Goal: Task Accomplishment & Management: Complete application form

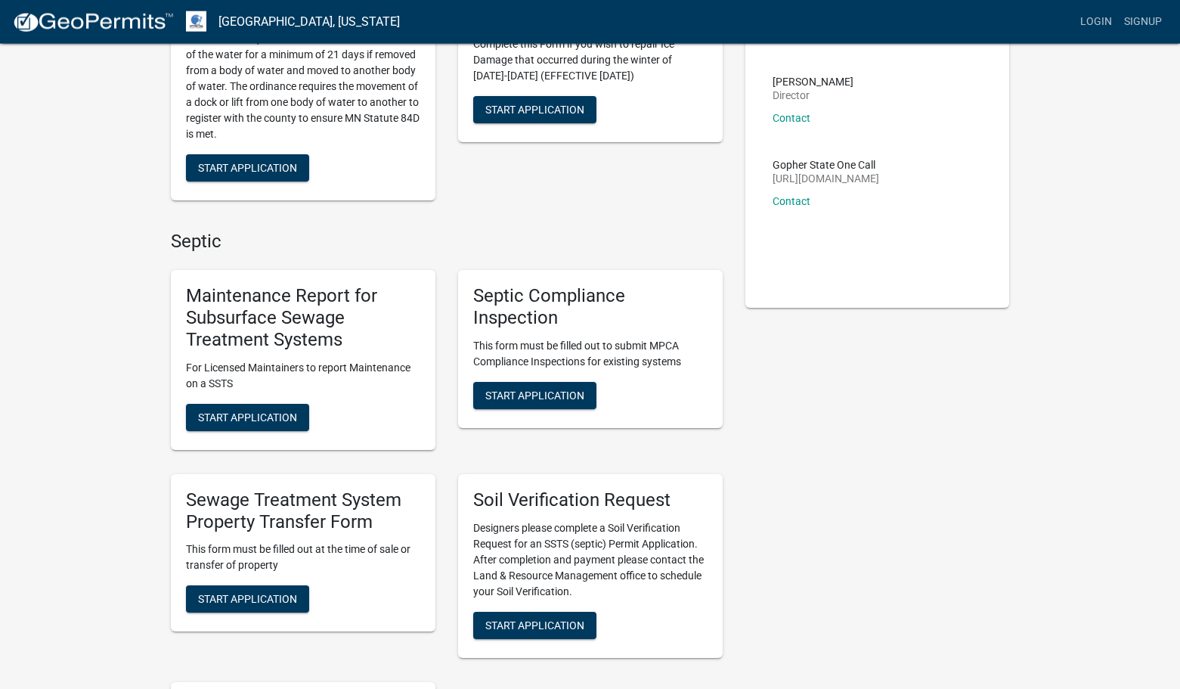
scroll to position [206, 0]
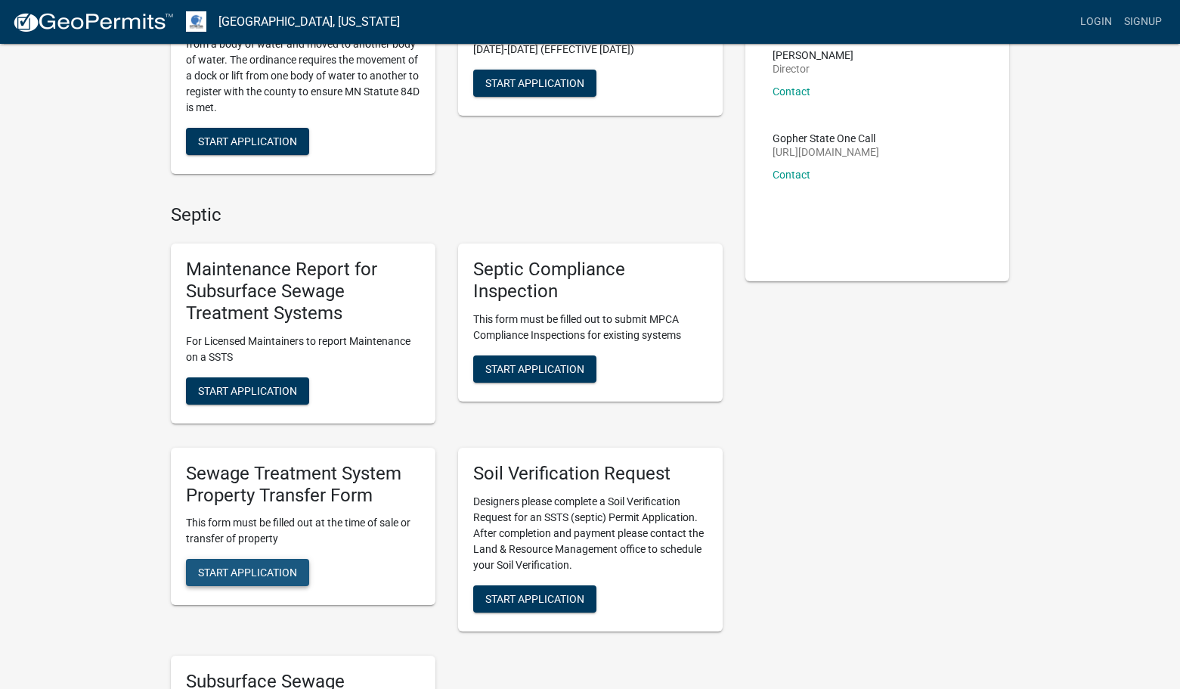
click at [271, 568] on span "Start Application" at bounding box center [247, 572] width 99 height 12
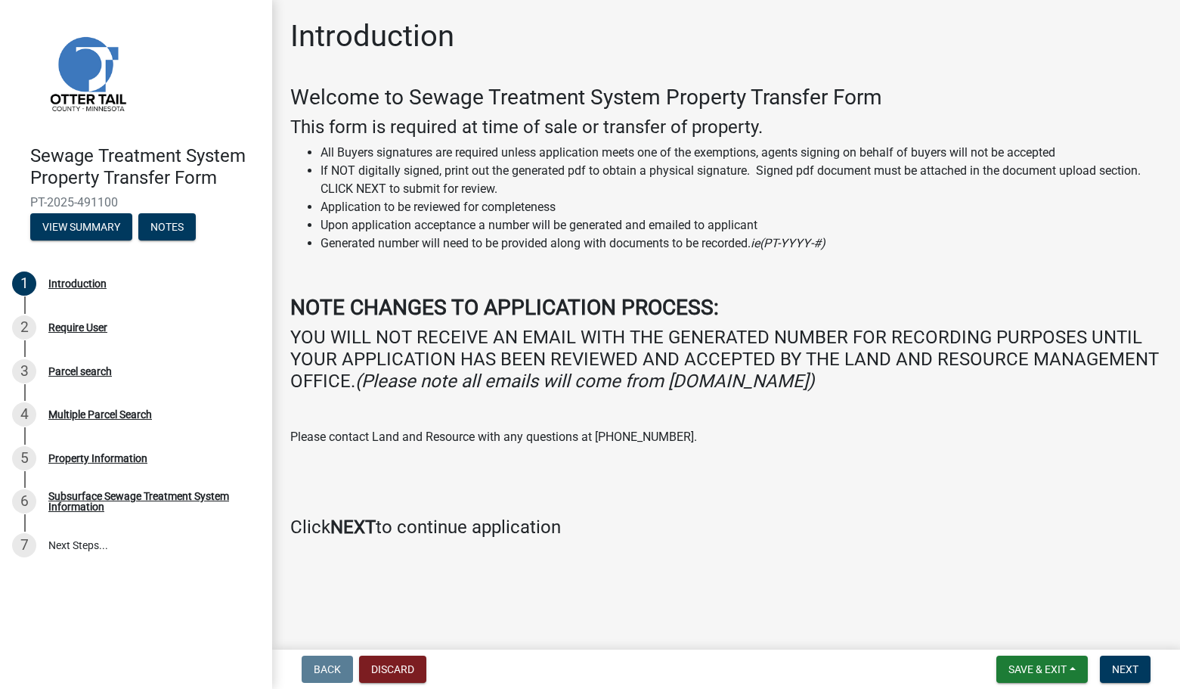
click at [271, 568] on ul "1 Introduction 2 Require User 3 Parcel search 4 Multiple Parcel Search 5 Proper…" at bounding box center [136, 414] width 272 height 317
click at [1138, 661] on button "Next" at bounding box center [1125, 668] width 51 height 27
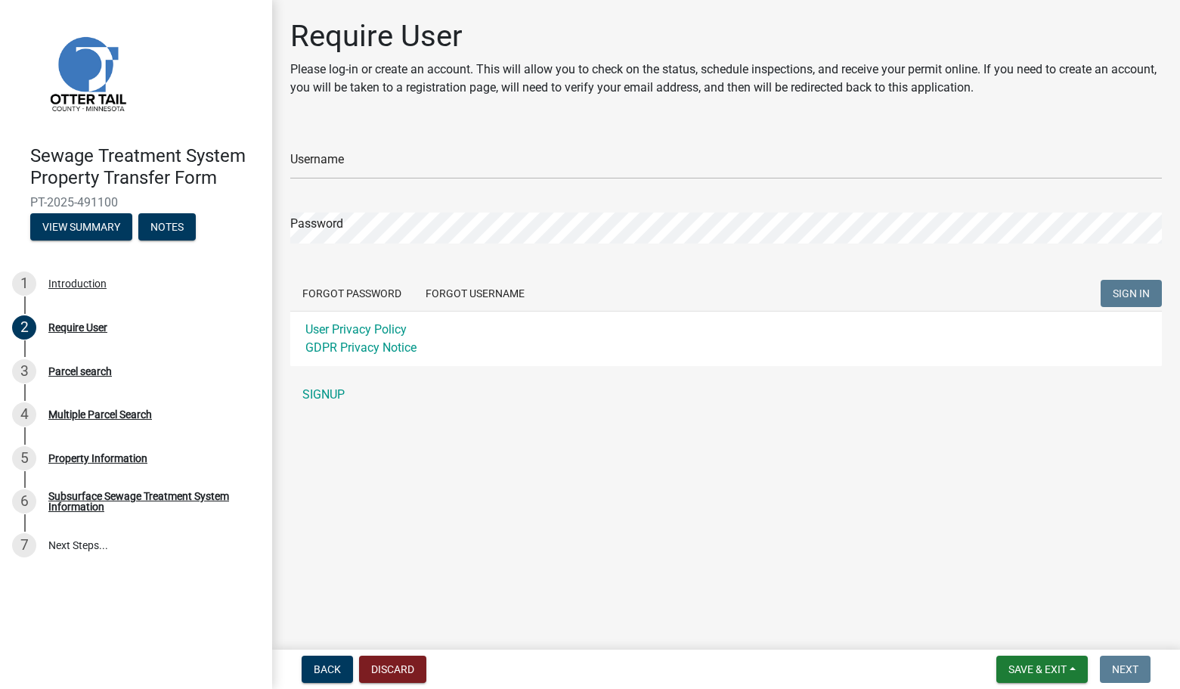
click at [1039, 627] on main "Require User Please log-in or create an account. This will allow you to check o…" at bounding box center [726, 321] width 908 height 643
click at [374, 164] on input "Username" at bounding box center [726, 163] width 872 height 31
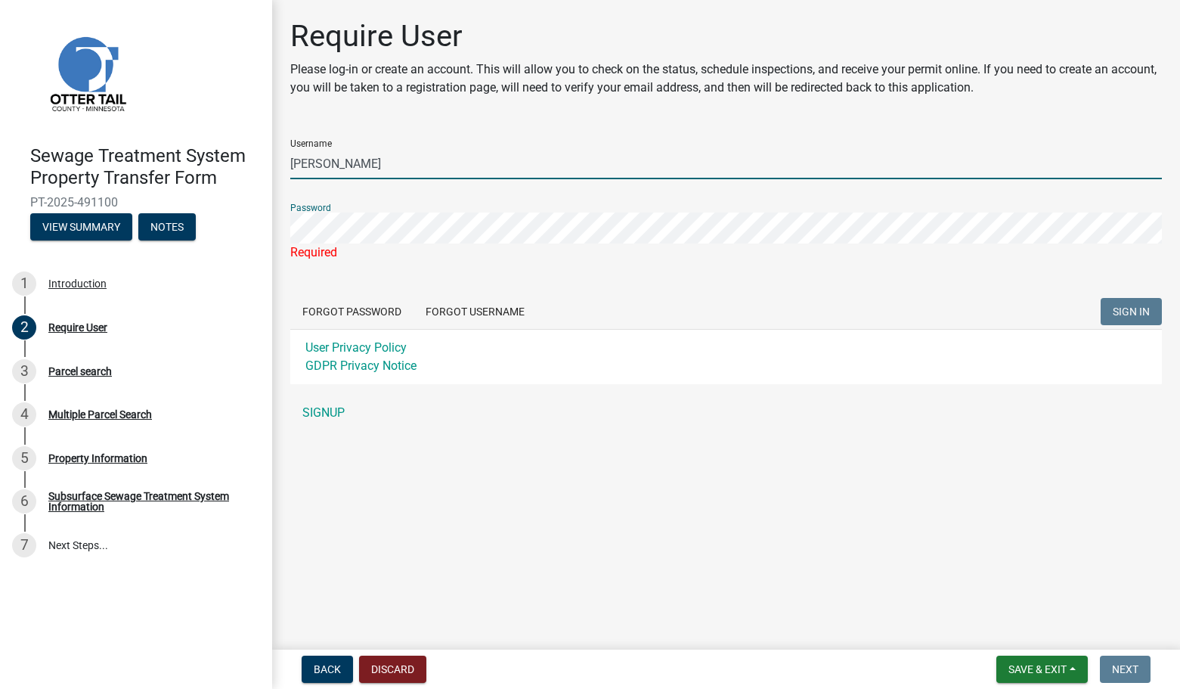
click at [382, 162] on input "[PERSON_NAME]" at bounding box center [726, 163] width 872 height 31
type input "W"
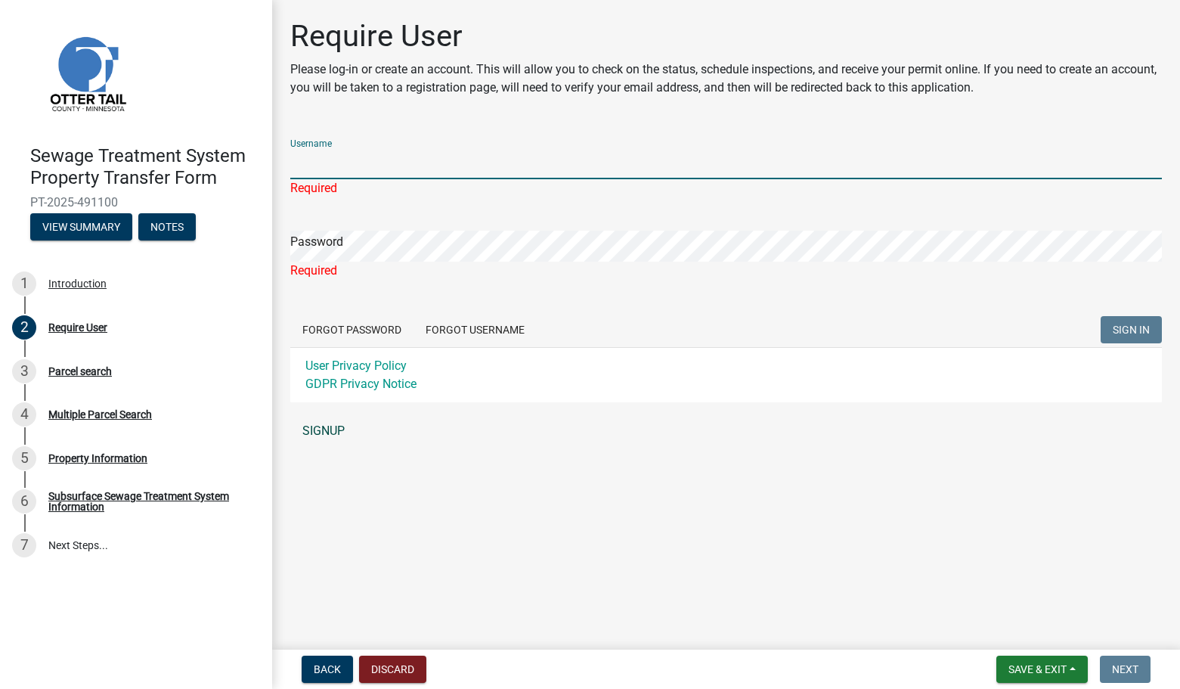
click at [322, 422] on link "SIGNUP" at bounding box center [726, 431] width 872 height 30
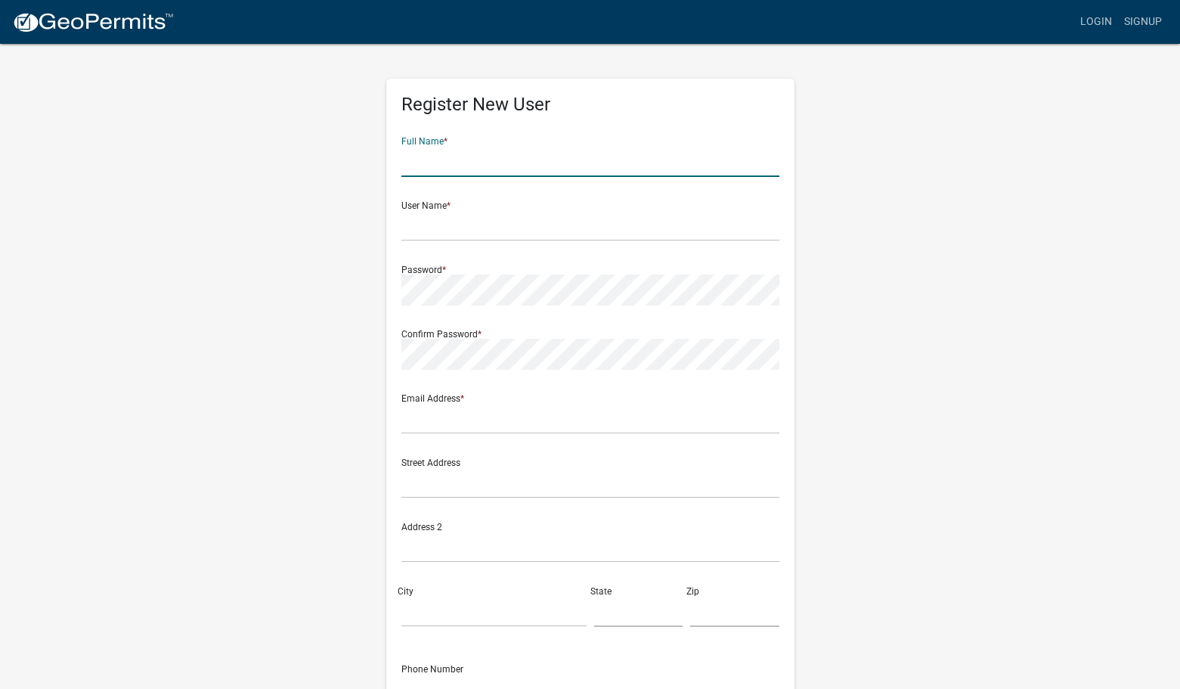
click at [463, 157] on input "text" at bounding box center [590, 161] width 378 height 31
type input "Laurie"
click at [456, 200] on div "User Name *" at bounding box center [590, 215] width 378 height 52
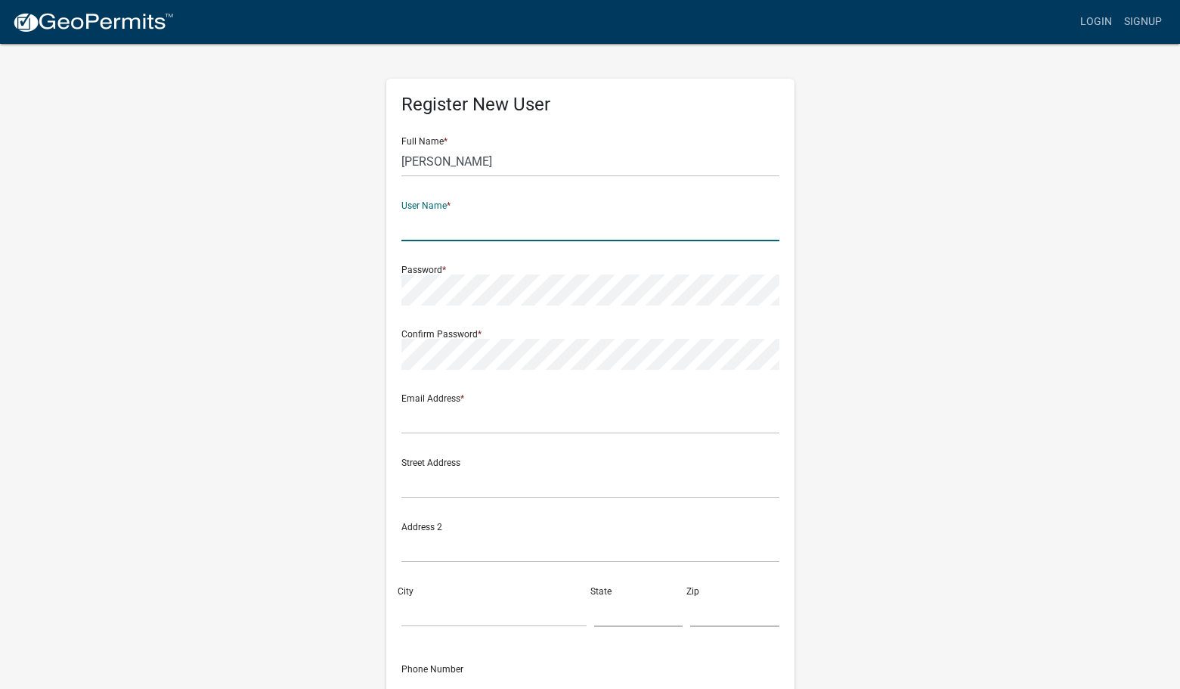
click at [426, 211] on input "text" at bounding box center [590, 225] width 378 height 31
type input "[PERSON_NAME]"
click at [478, 388] on div "Email Address *" at bounding box center [590, 408] width 378 height 52
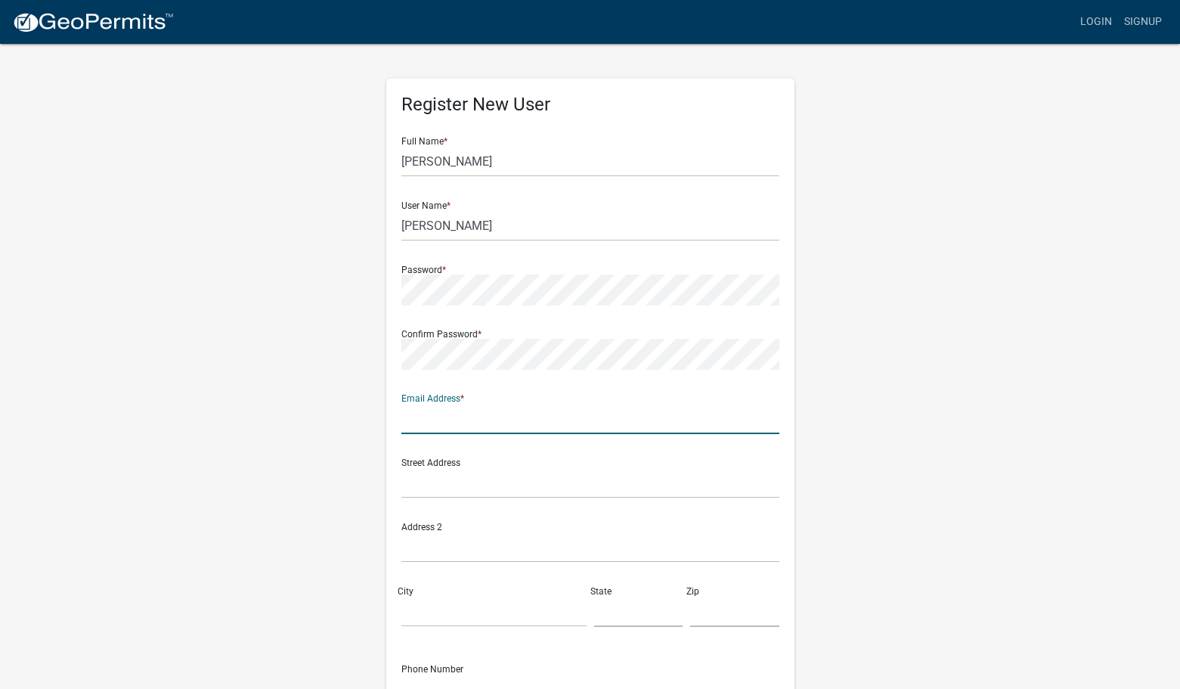
click at [459, 426] on input "text" at bounding box center [590, 418] width 378 height 31
type input "b"
type input "boll@arvig.net"
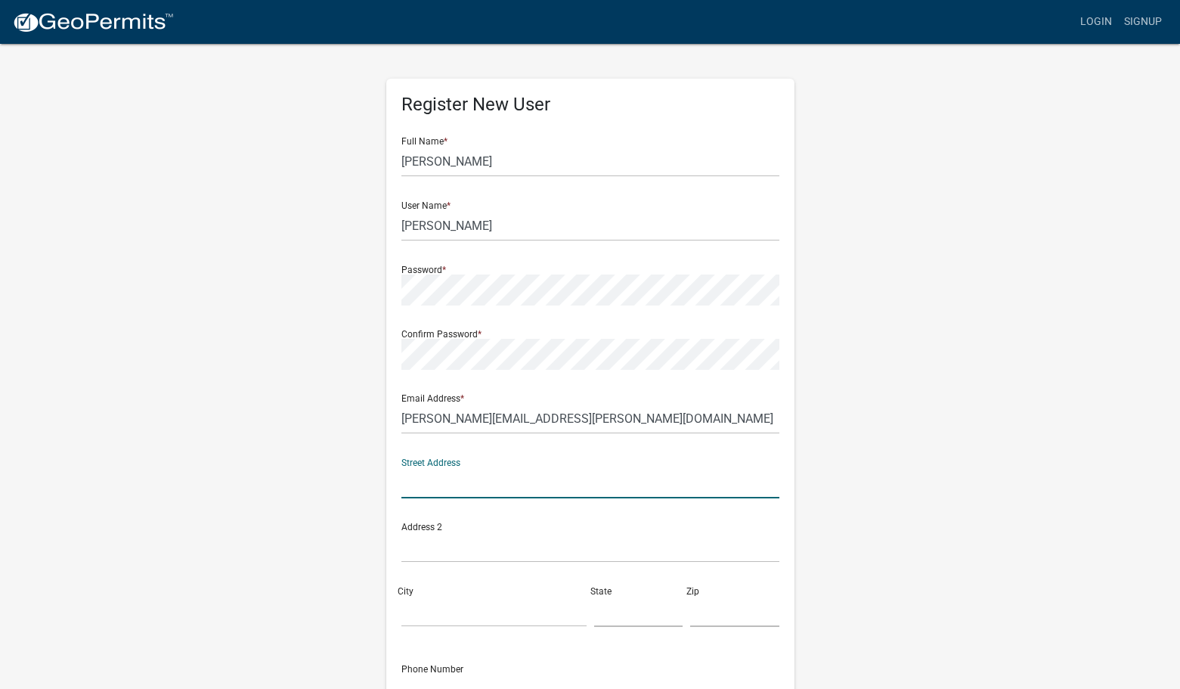
click at [451, 481] on input "text" at bounding box center [590, 482] width 378 height 31
type input "217 Hwy 78 N"
click at [425, 605] on input "City" at bounding box center [493, 611] width 185 height 31
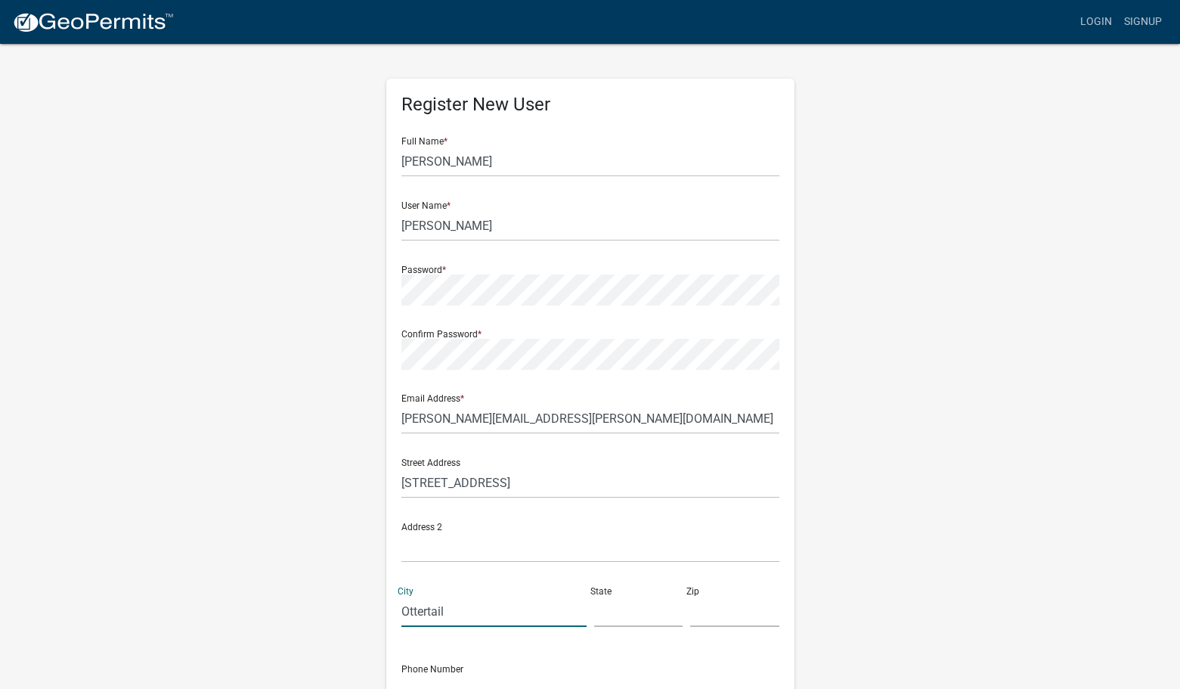
type input "Ottertail"
type input "MN"
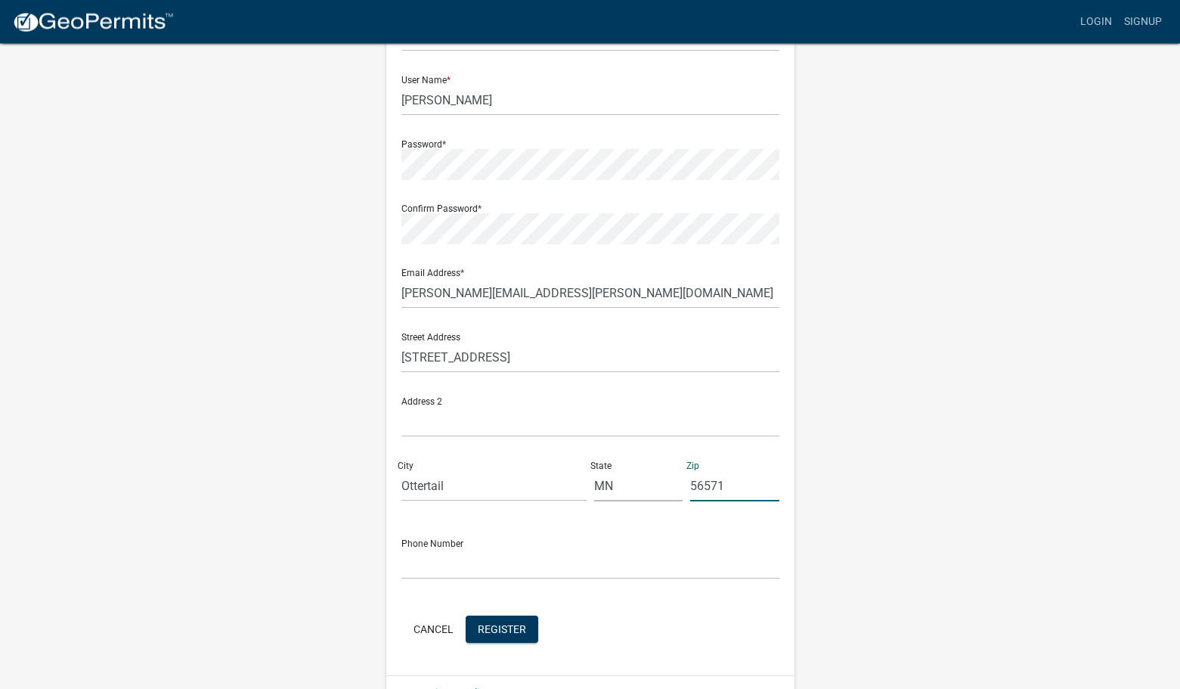
scroll to position [163, 0]
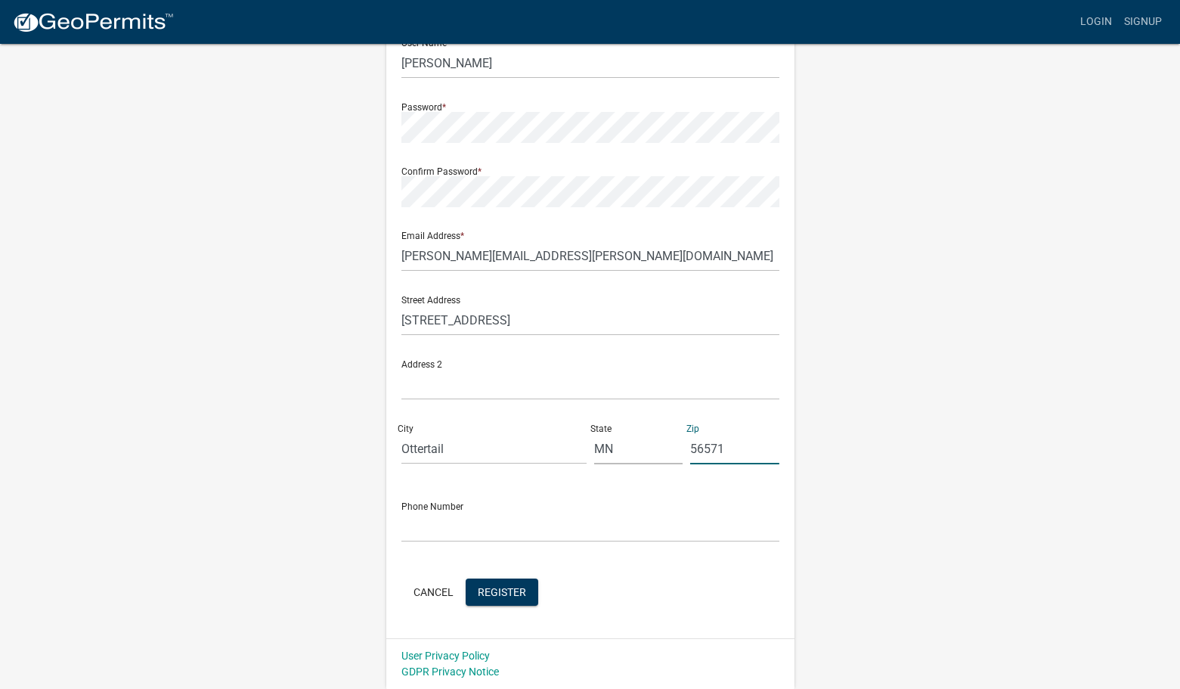
type input "56571"
click at [479, 525] on input "text" at bounding box center [590, 526] width 378 height 31
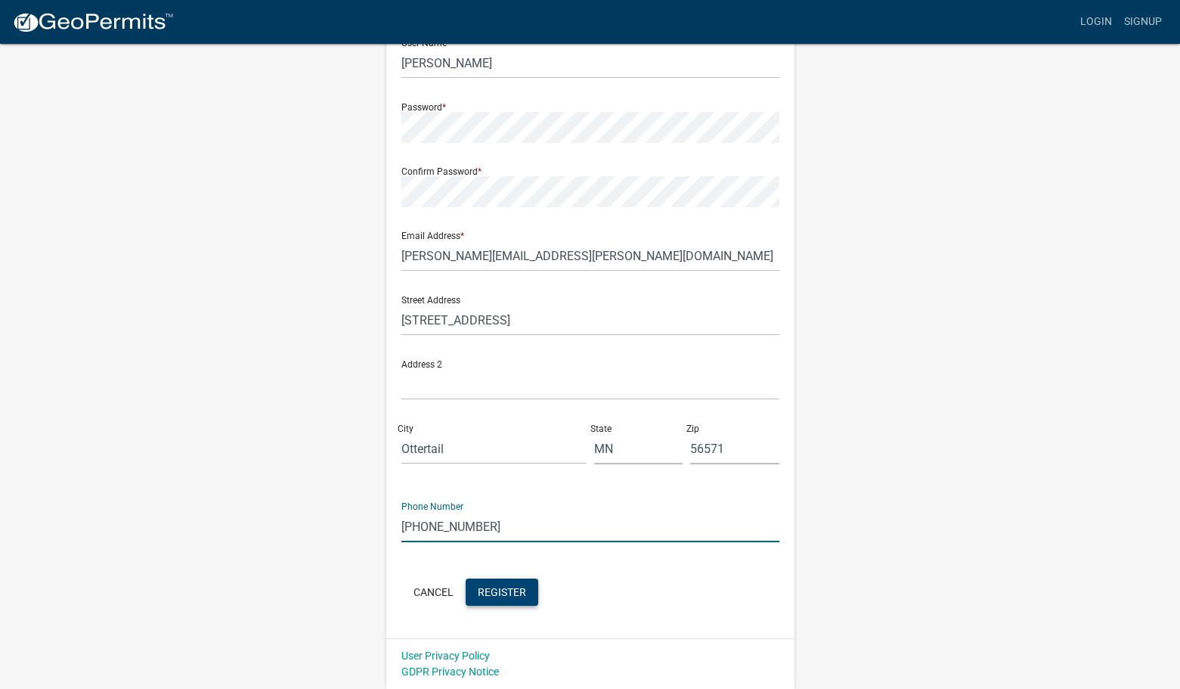
type input "218-367-2716"
click at [506, 582] on button "Register" at bounding box center [502, 591] width 73 height 27
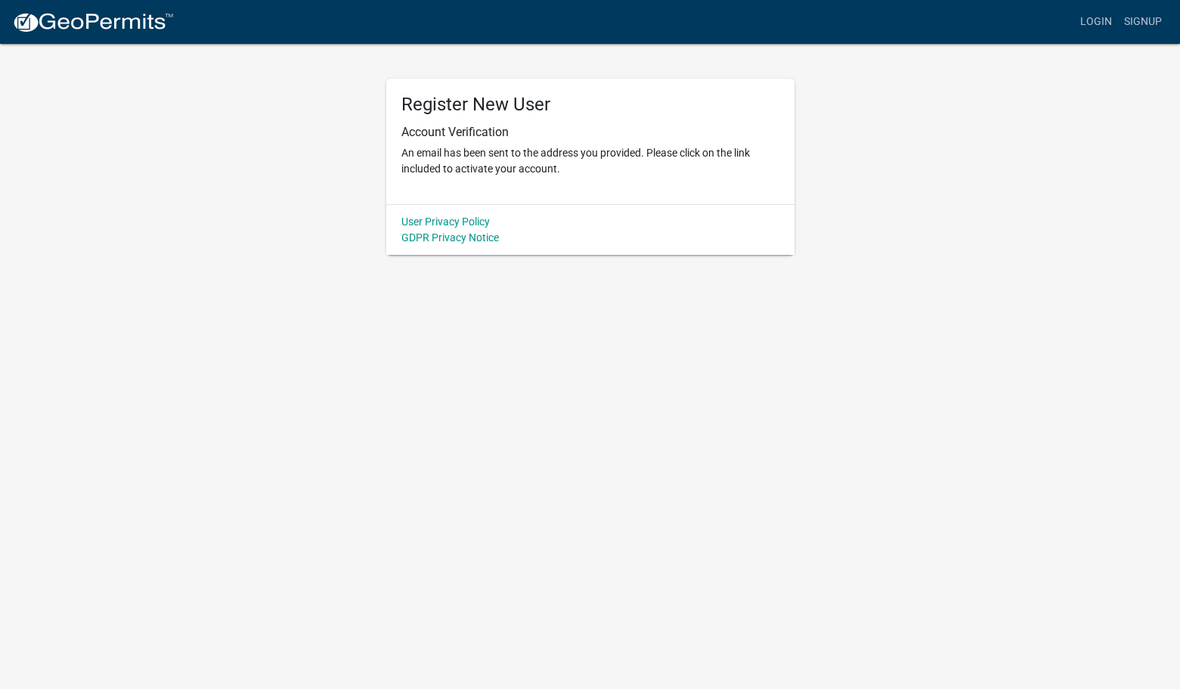
scroll to position [0, 0]
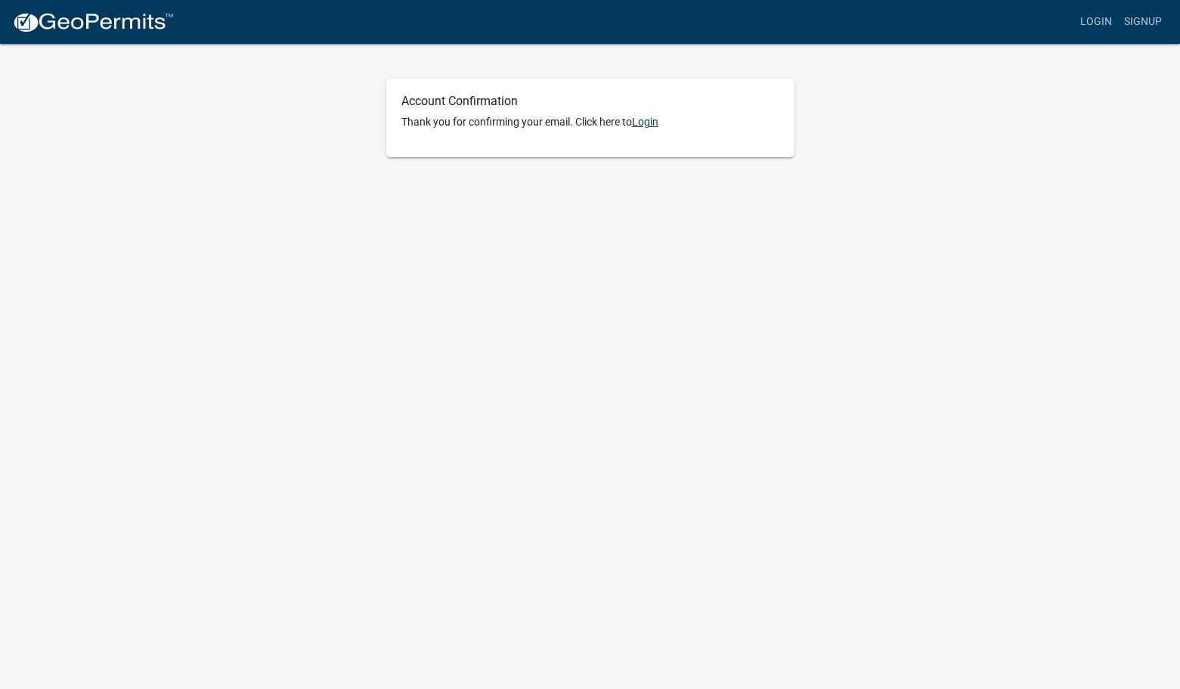
click at [645, 122] on link "Login" at bounding box center [645, 122] width 26 height 12
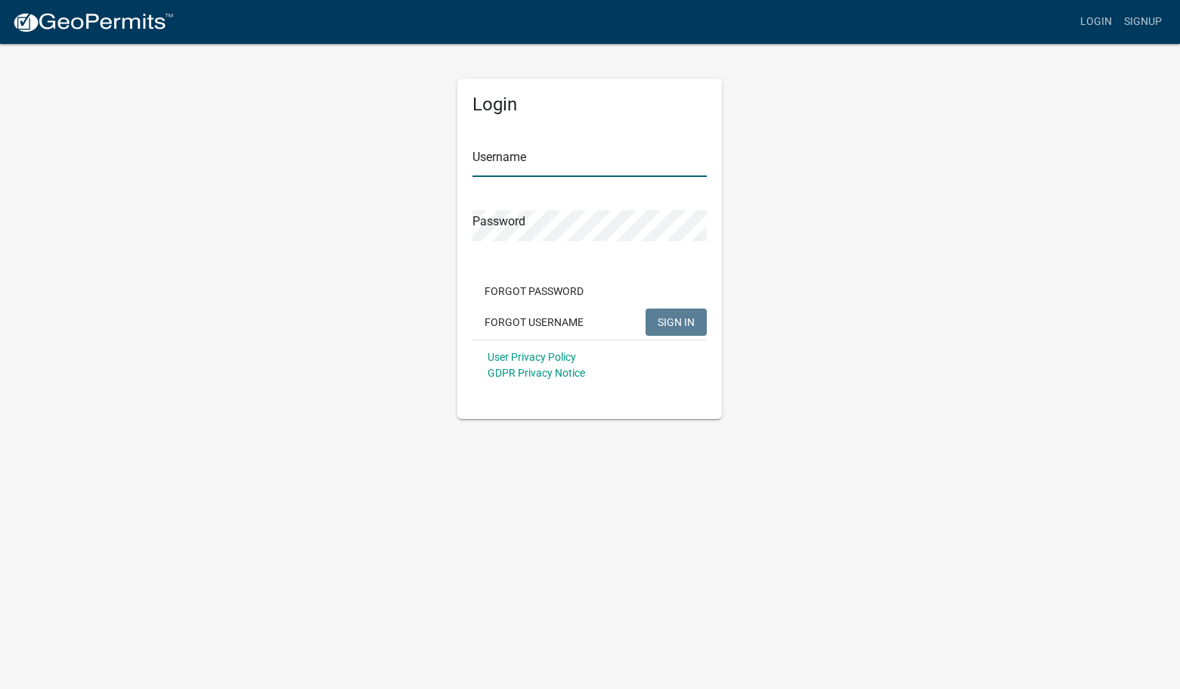
click at [570, 156] on input "Username" at bounding box center [589, 161] width 234 height 31
type input "[PERSON_NAME]"
click at [670, 318] on span "SIGN IN" at bounding box center [676, 321] width 37 height 12
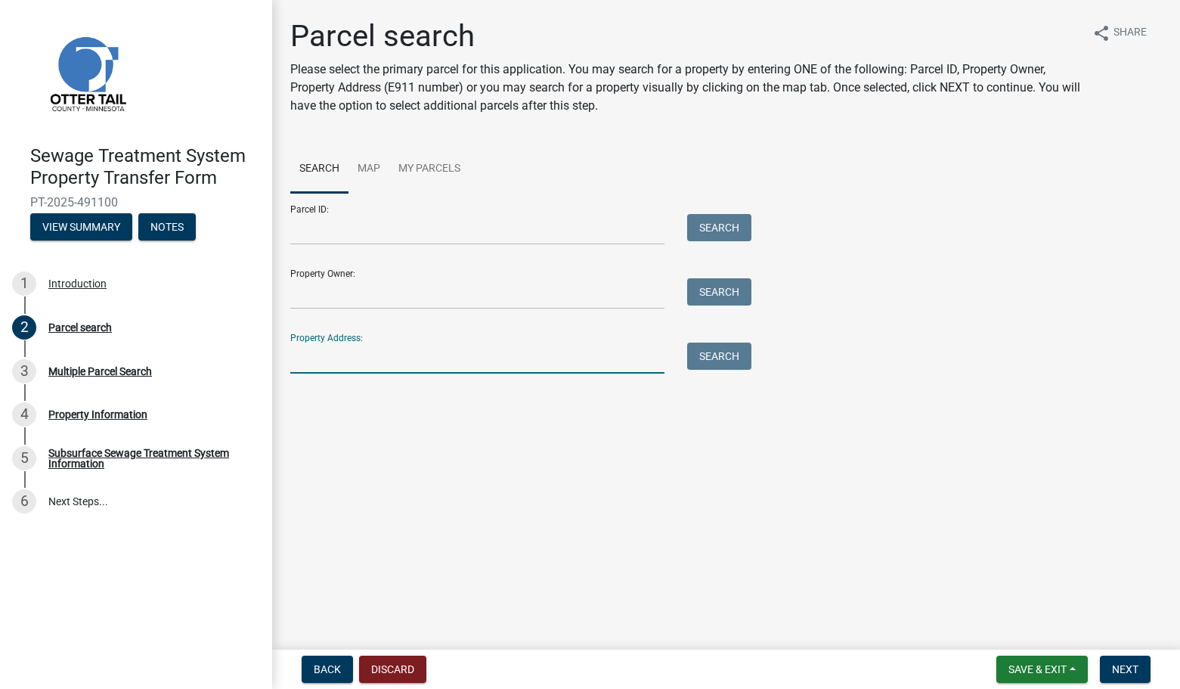
click at [327, 344] on input "Property Address:" at bounding box center [477, 357] width 374 height 31
type input "35224 sterling silver dr"
click at [719, 352] on button "Search" at bounding box center [719, 355] width 64 height 27
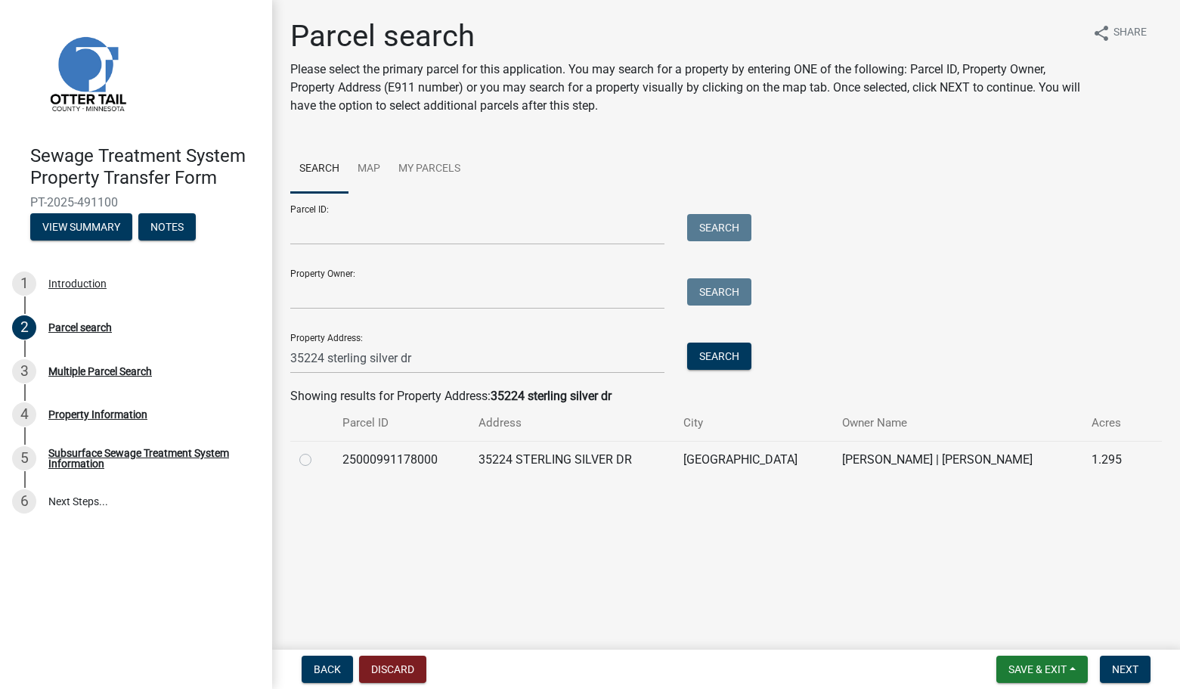
click at [317, 451] on label at bounding box center [317, 451] width 0 height 0
click at [317, 460] on input "radio" at bounding box center [322, 456] width 10 height 10
radio input "true"
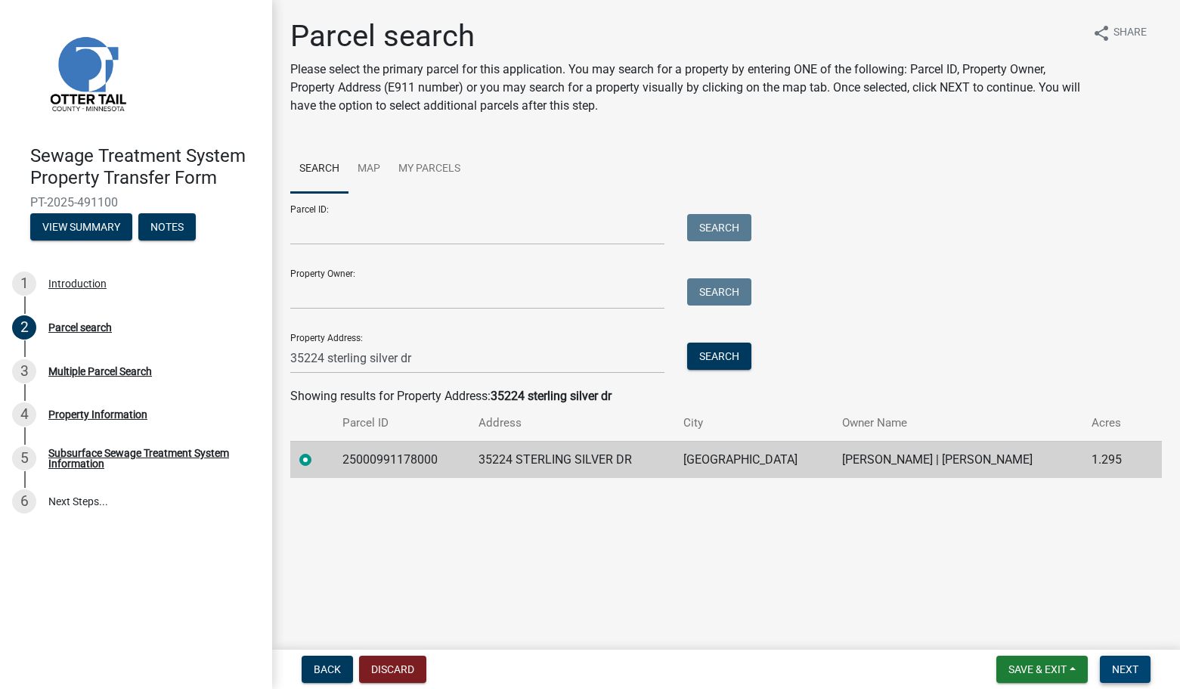
click at [1128, 668] on span "Next" at bounding box center [1125, 669] width 26 height 12
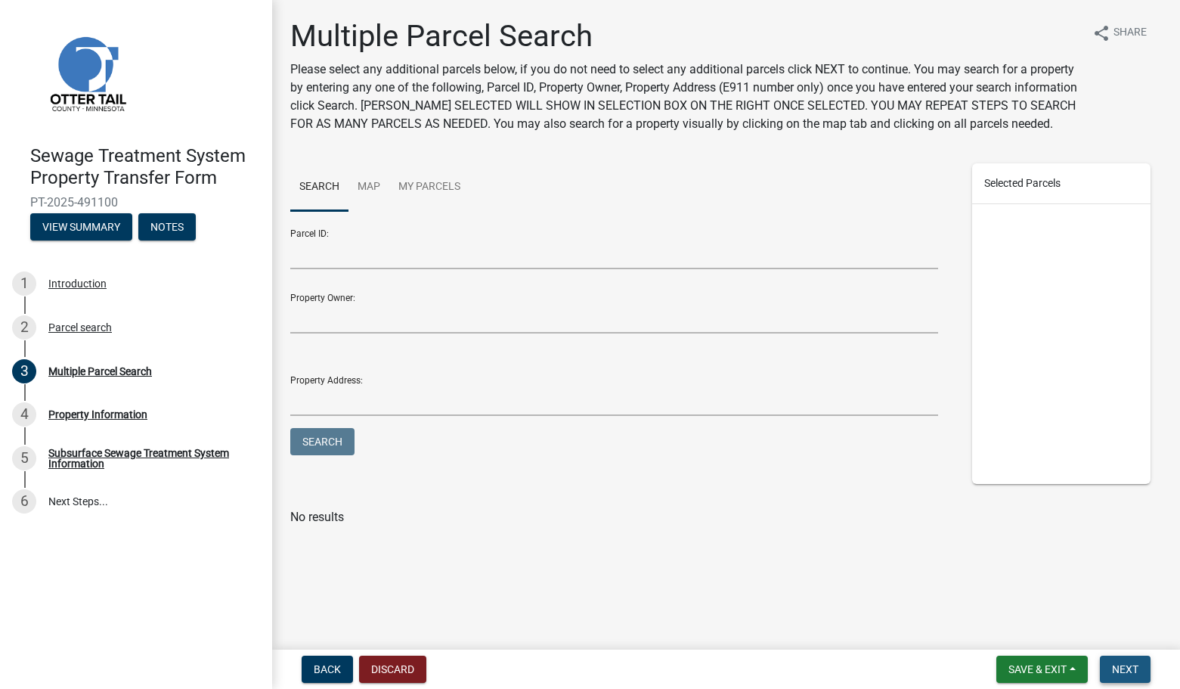
click at [1128, 668] on span "Next" at bounding box center [1125, 669] width 26 height 12
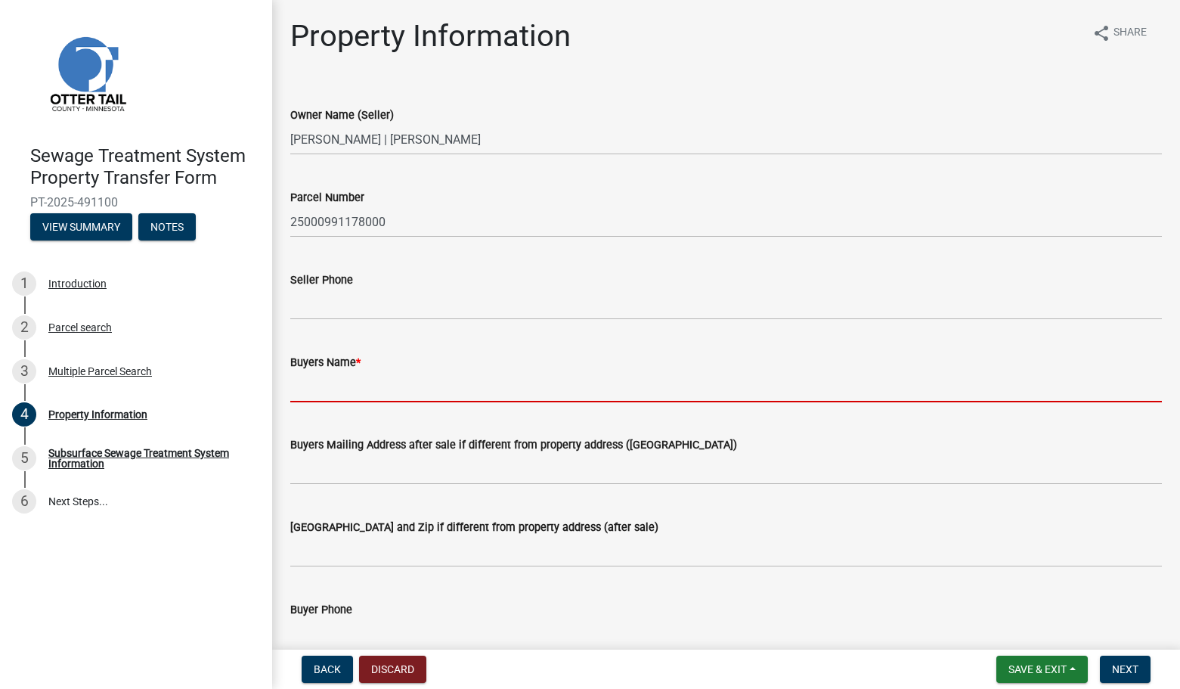
click at [308, 389] on input "Buyers Name *" at bounding box center [726, 386] width 872 height 31
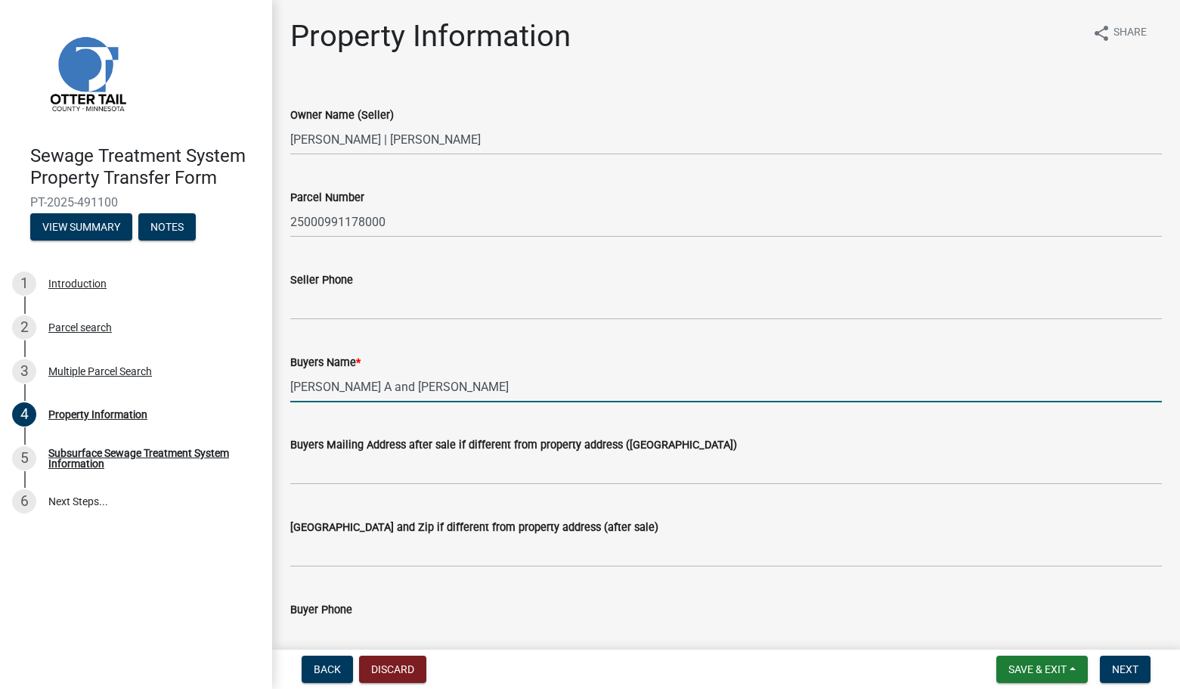
type input "[PERSON_NAME] A and [PERSON_NAME]"
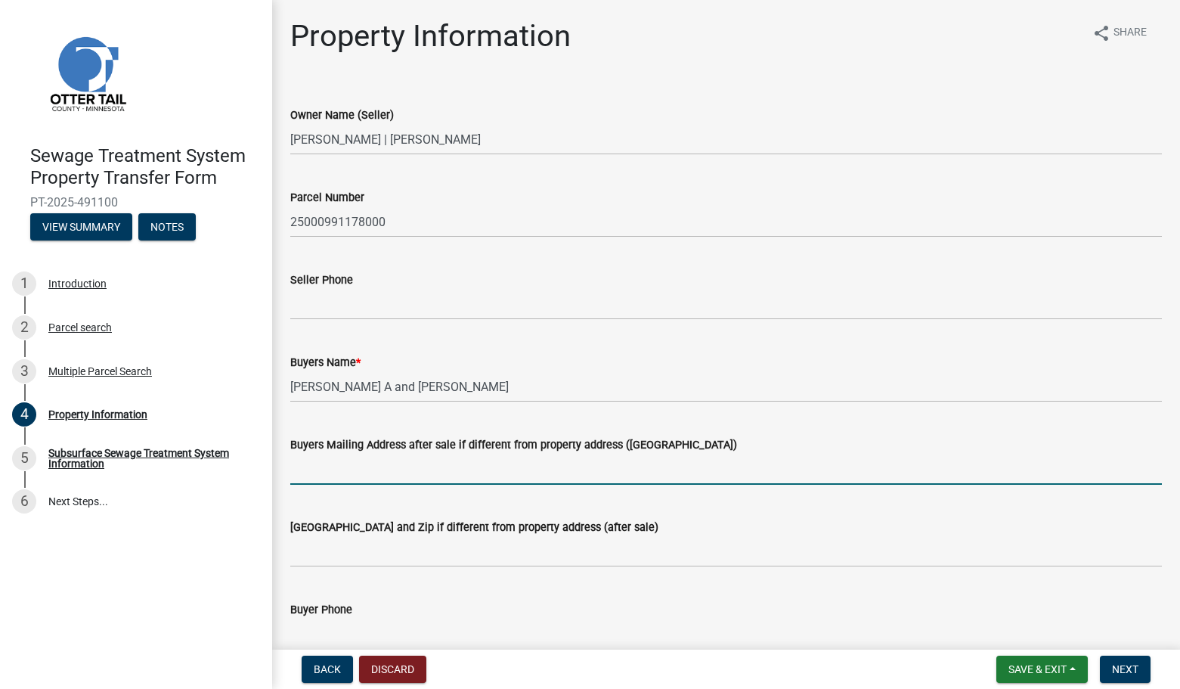
click at [314, 468] on input "Buyers Mailing Address after sale if different from property address ([GEOGRAPH…" at bounding box center [726, 469] width 872 height 31
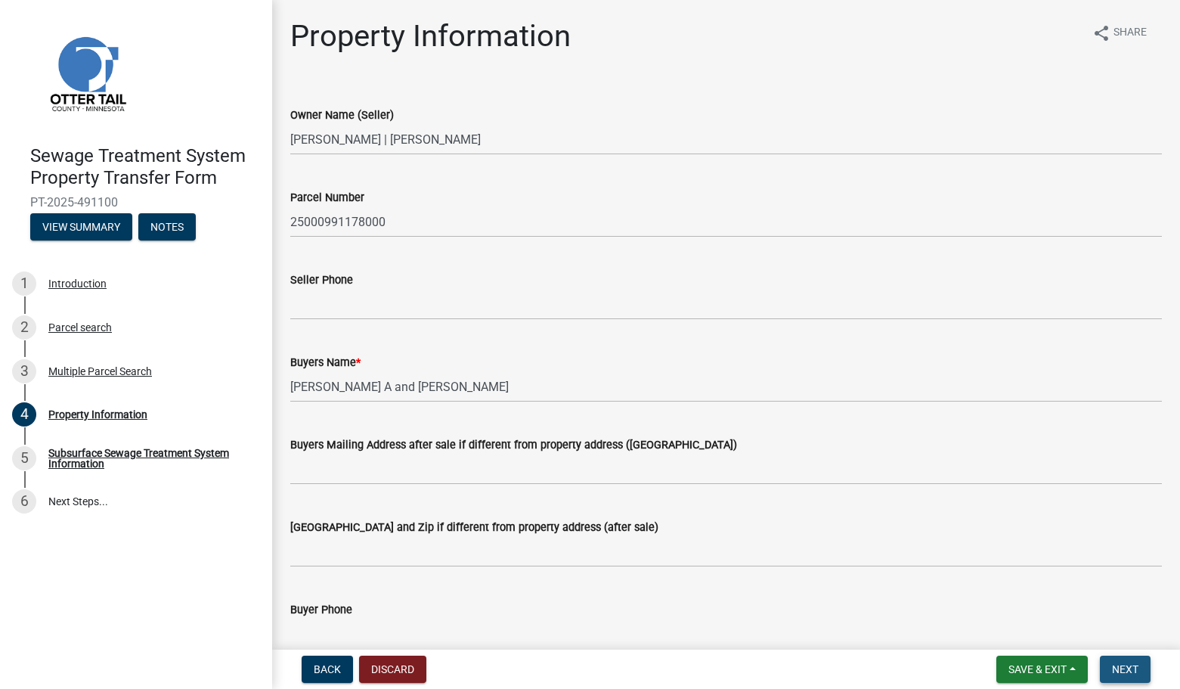
click at [1130, 666] on span "Next" at bounding box center [1125, 669] width 26 height 12
click at [633, 608] on div "Buyer Phone" at bounding box center [726, 609] width 872 height 18
click at [356, 630] on input "Buyer Phone" at bounding box center [726, 633] width 872 height 31
click at [1125, 662] on button "Next" at bounding box center [1125, 668] width 51 height 27
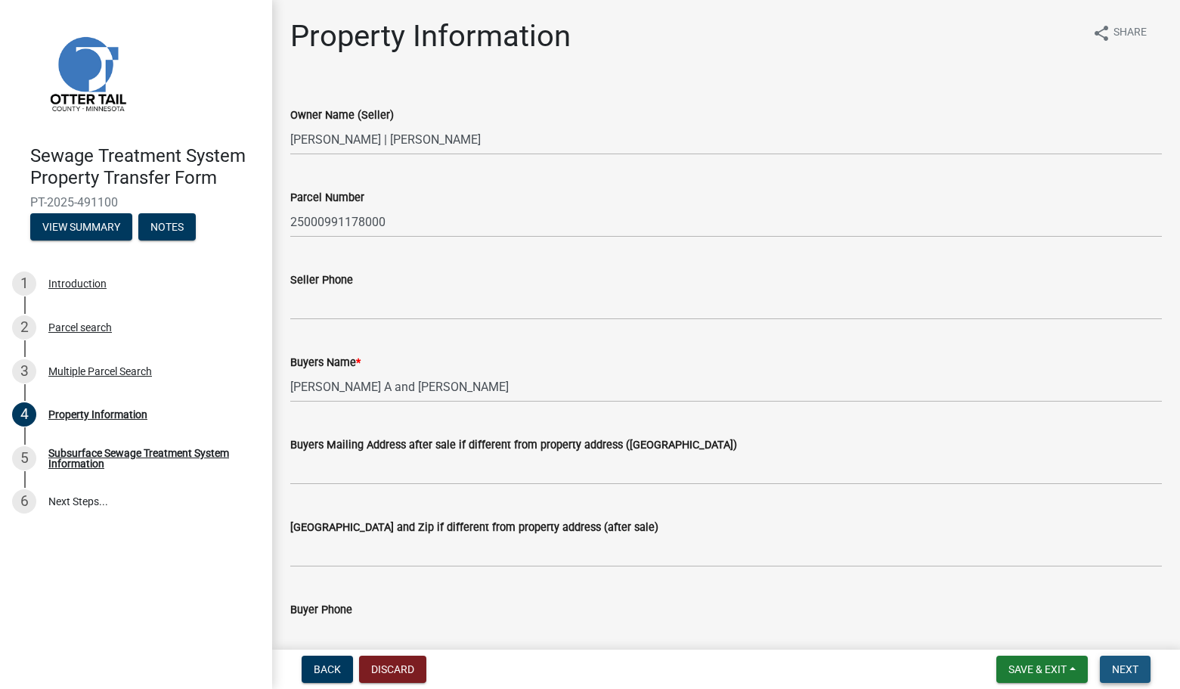
click at [1127, 668] on span "Next" at bounding box center [1125, 669] width 26 height 12
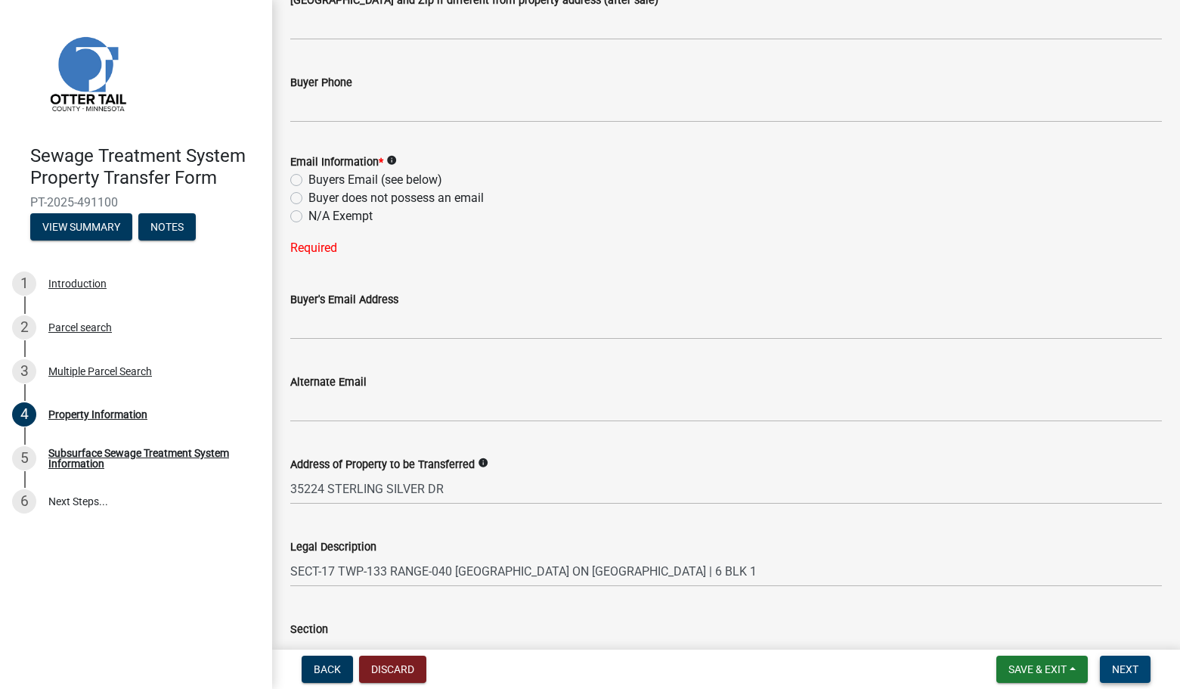
scroll to position [530, 0]
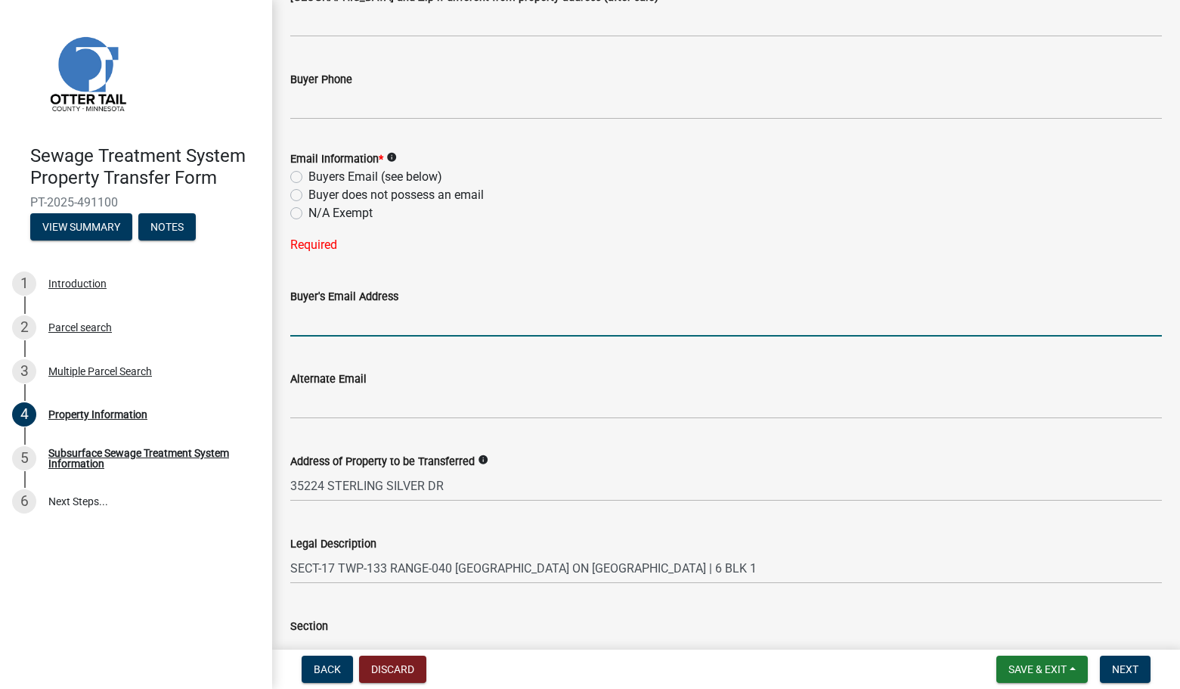
click at [324, 313] on input "Buyer's Email Address" at bounding box center [726, 320] width 872 height 31
click at [308, 212] on label "N/A Exempt" at bounding box center [340, 213] width 64 height 18
click at [308, 212] on input "N/A Exempt" at bounding box center [313, 209] width 10 height 10
radio input "true"
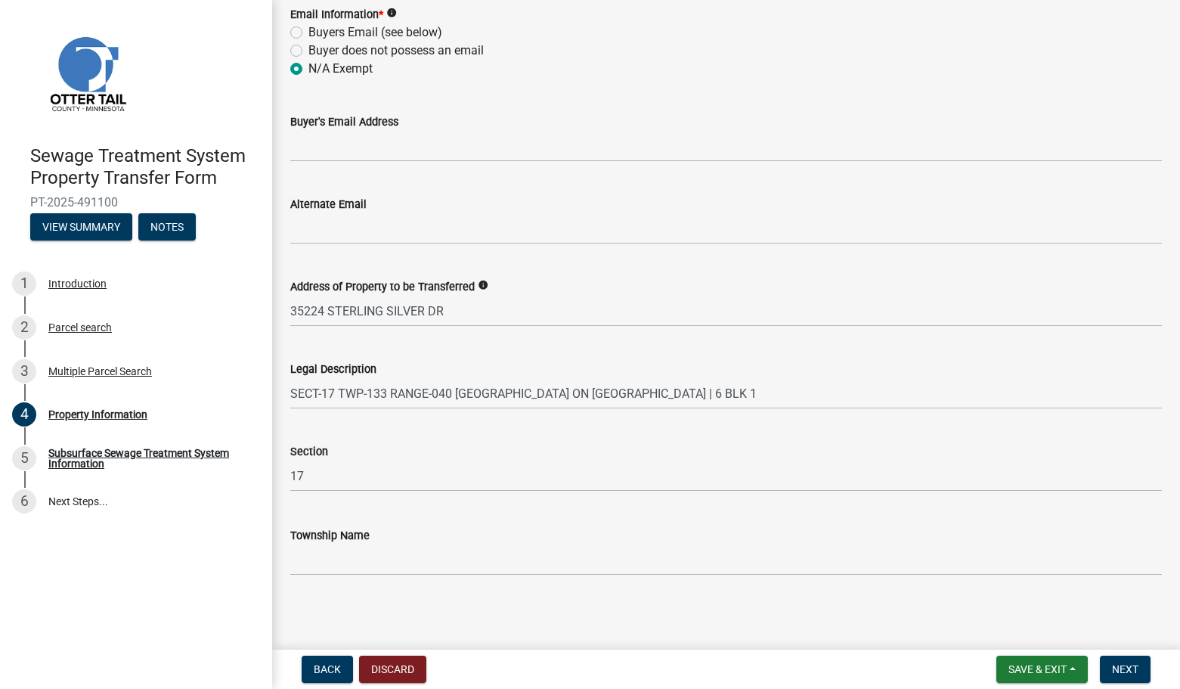
scroll to position [677, 0]
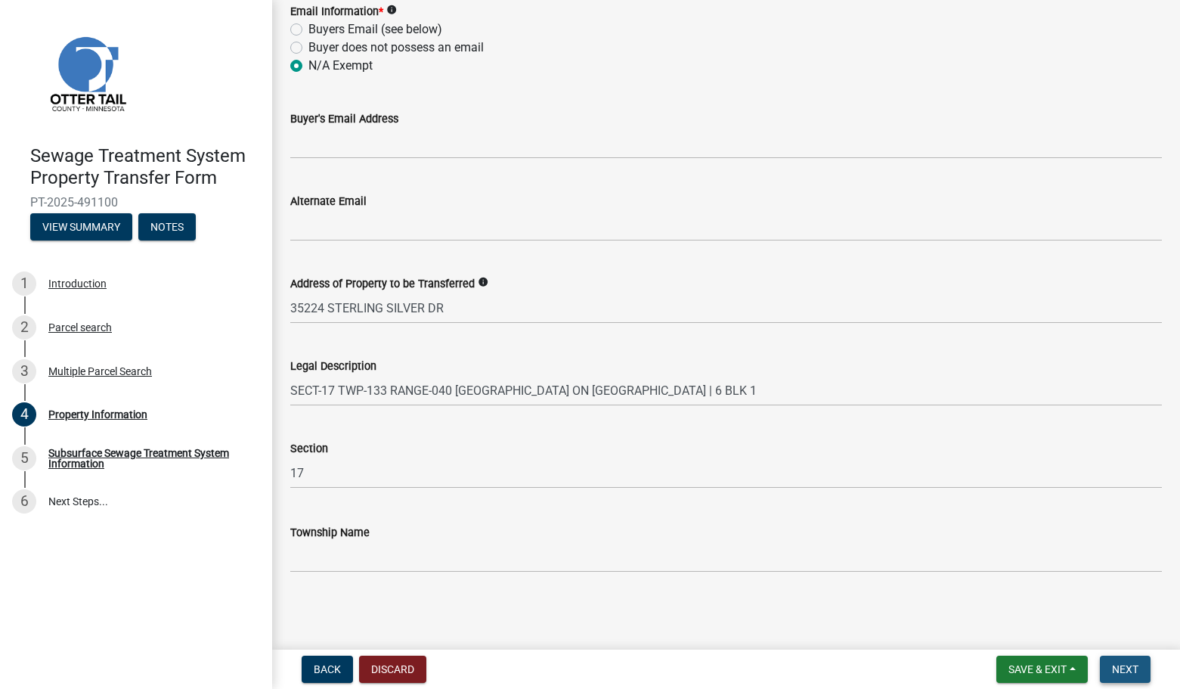
click at [1122, 664] on span "Next" at bounding box center [1125, 669] width 26 height 12
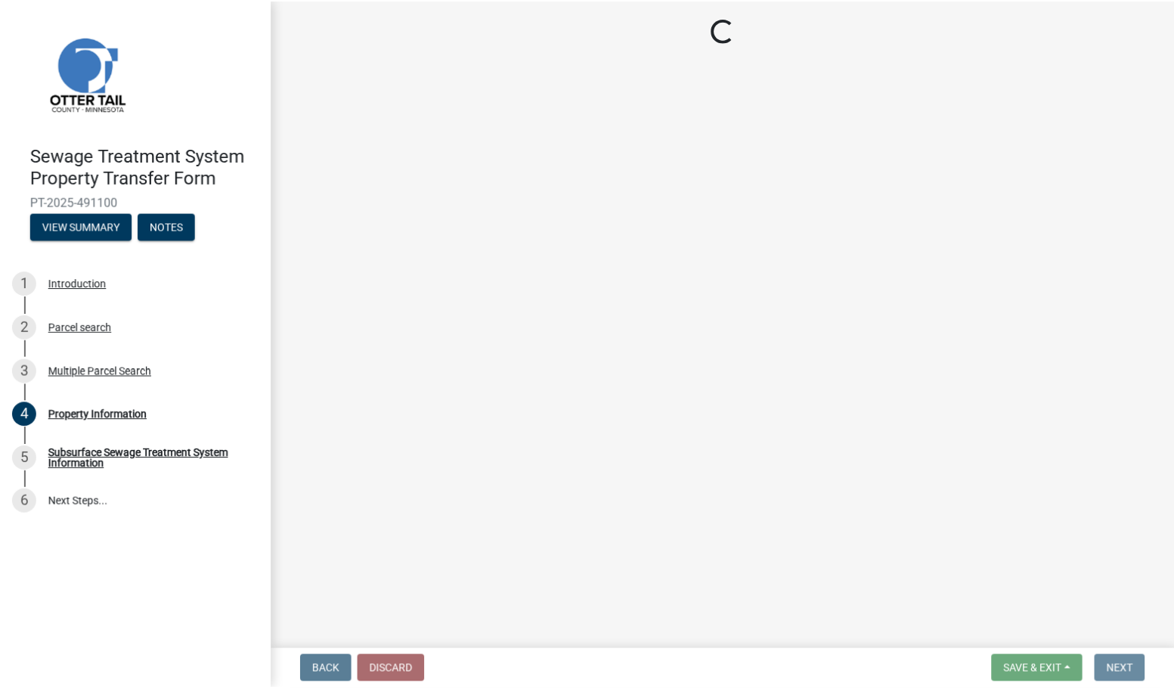
scroll to position [0, 0]
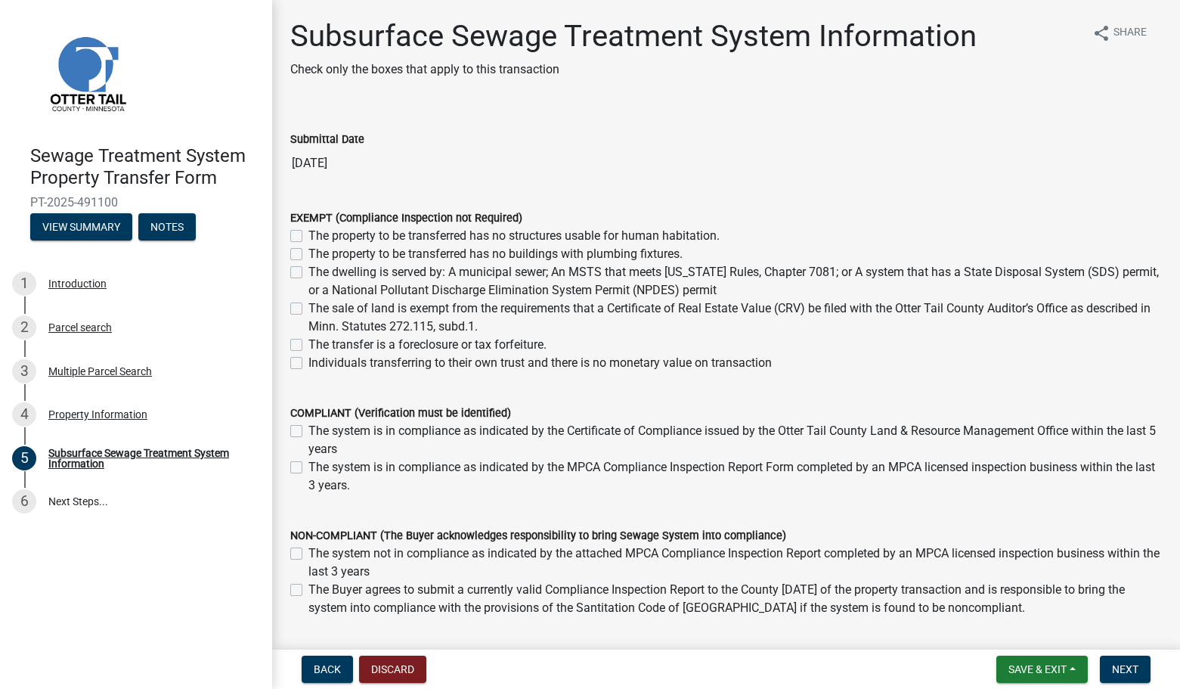
click at [308, 255] on label "The property to be transferred has no buildings with plumbing fixtures." at bounding box center [495, 254] width 374 height 18
click at [308, 255] on input "The property to be transferred has no buildings with plumbing fixtures." at bounding box center [313, 250] width 10 height 10
checkbox input "true"
checkbox input "false"
checkbox input "true"
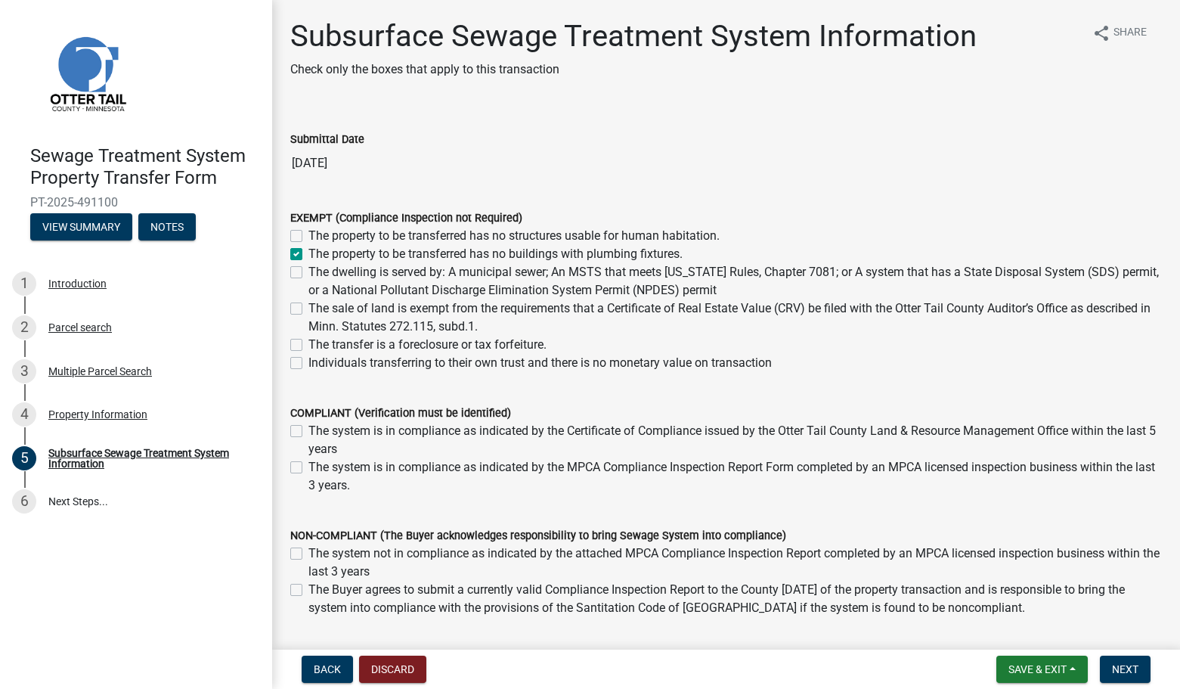
checkbox input "false"
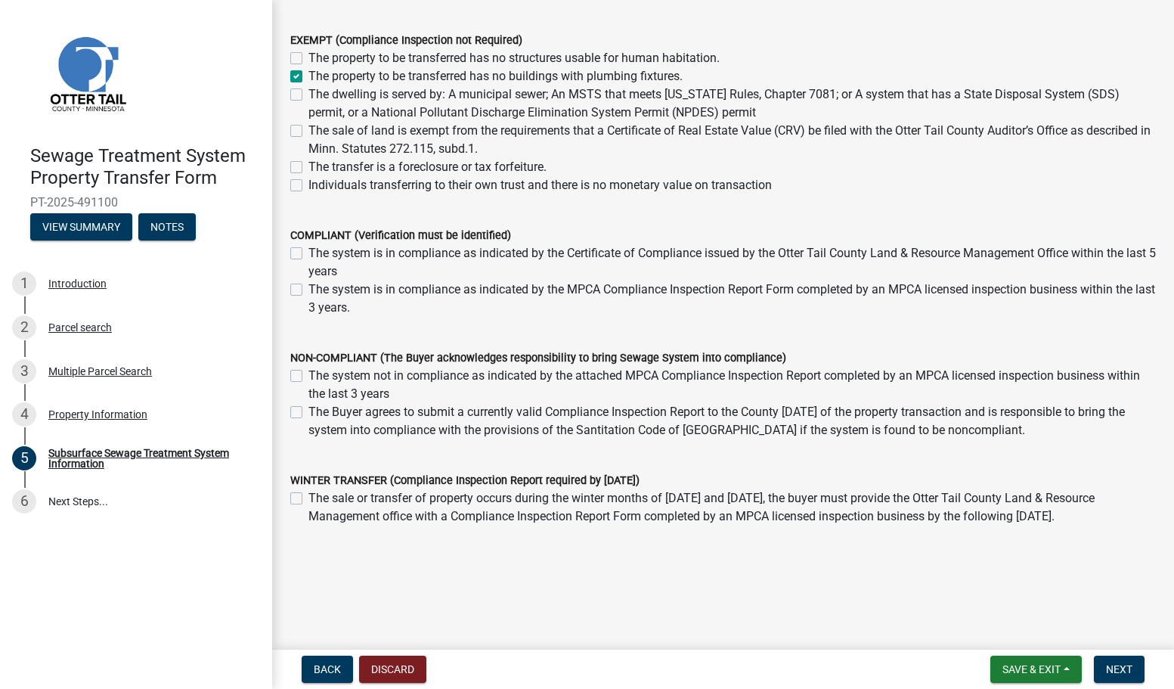
scroll to position [181, 0]
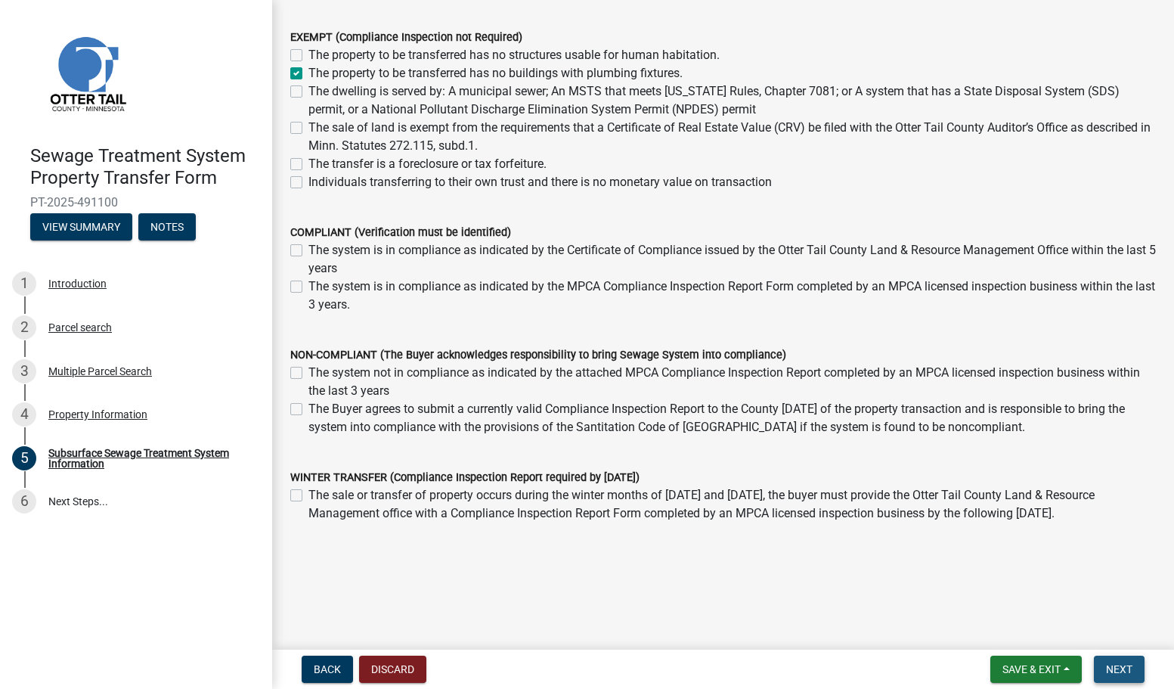
click at [1128, 661] on button "Next" at bounding box center [1119, 668] width 51 height 27
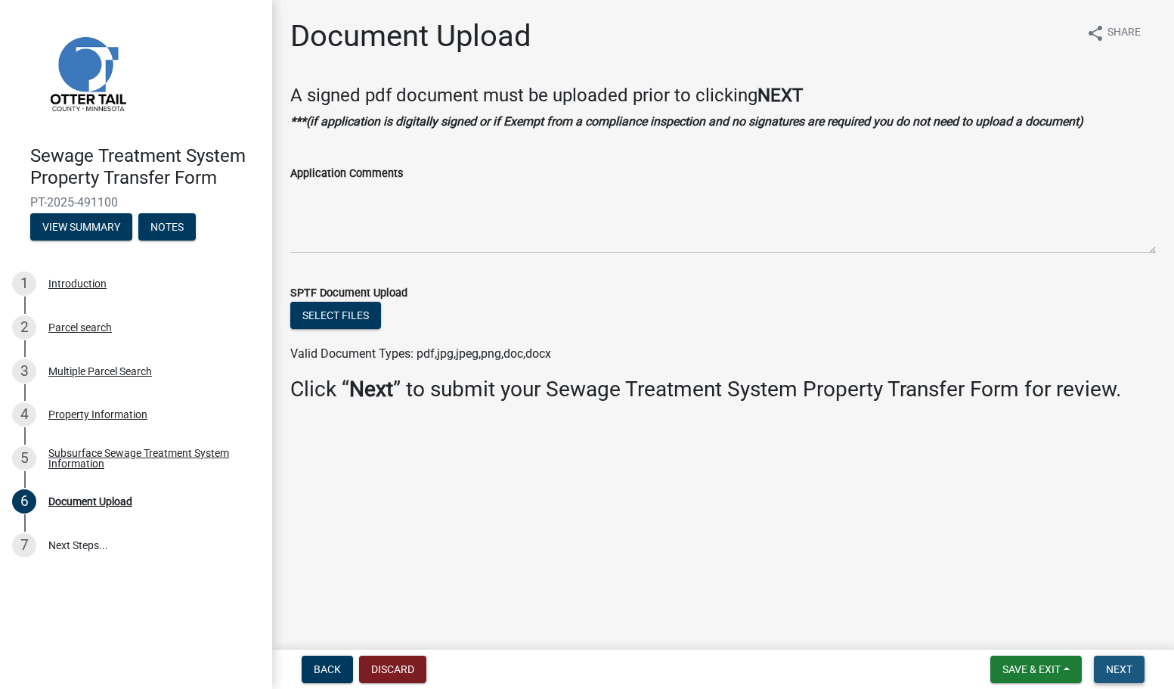
click at [1128, 661] on button "Next" at bounding box center [1119, 668] width 51 height 27
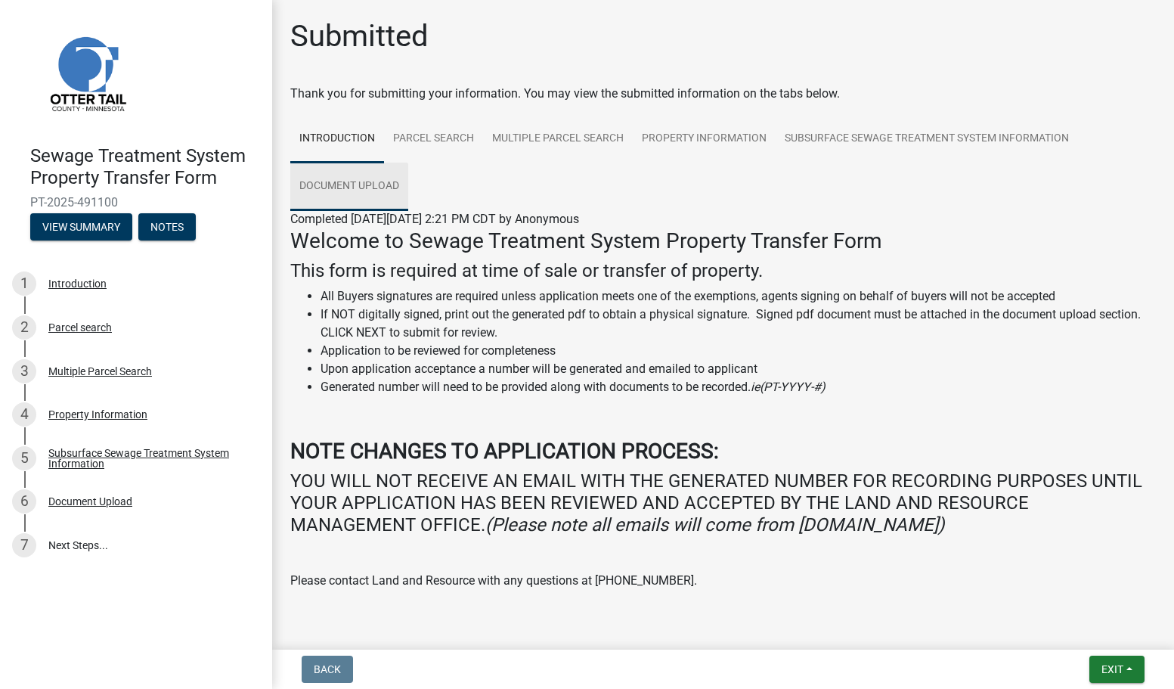
click at [361, 178] on link "Document Upload" at bounding box center [349, 187] width 118 height 48
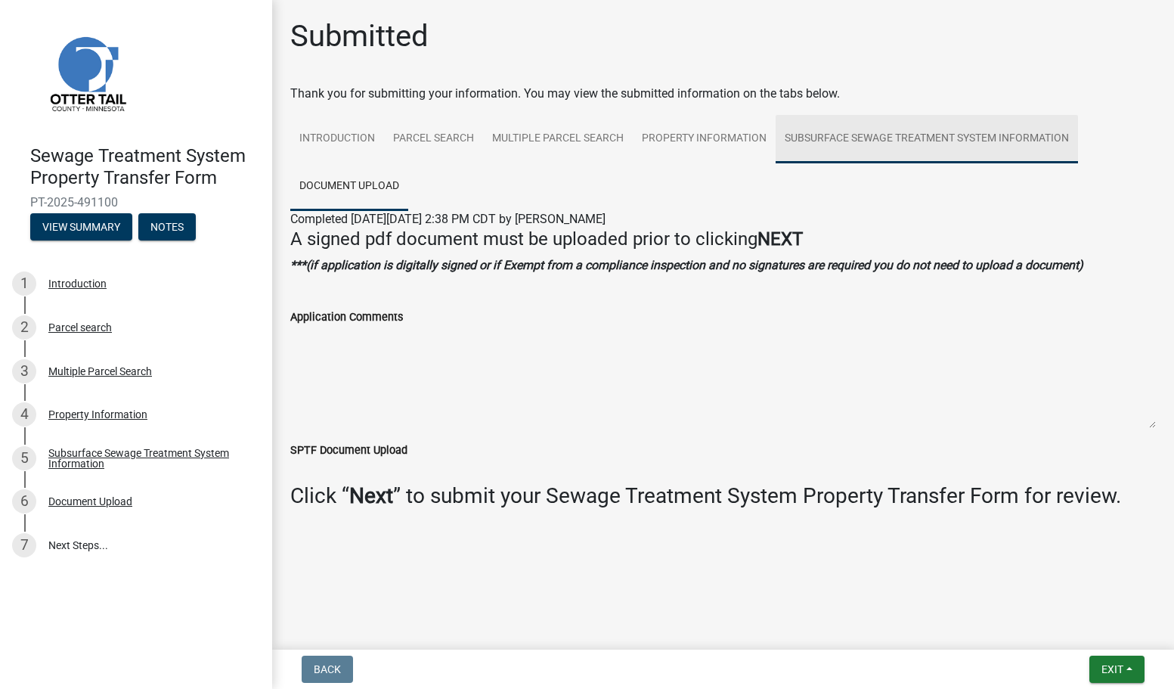
click at [863, 135] on link "Subsurface Sewage Treatment System Information" at bounding box center [927, 139] width 302 height 48
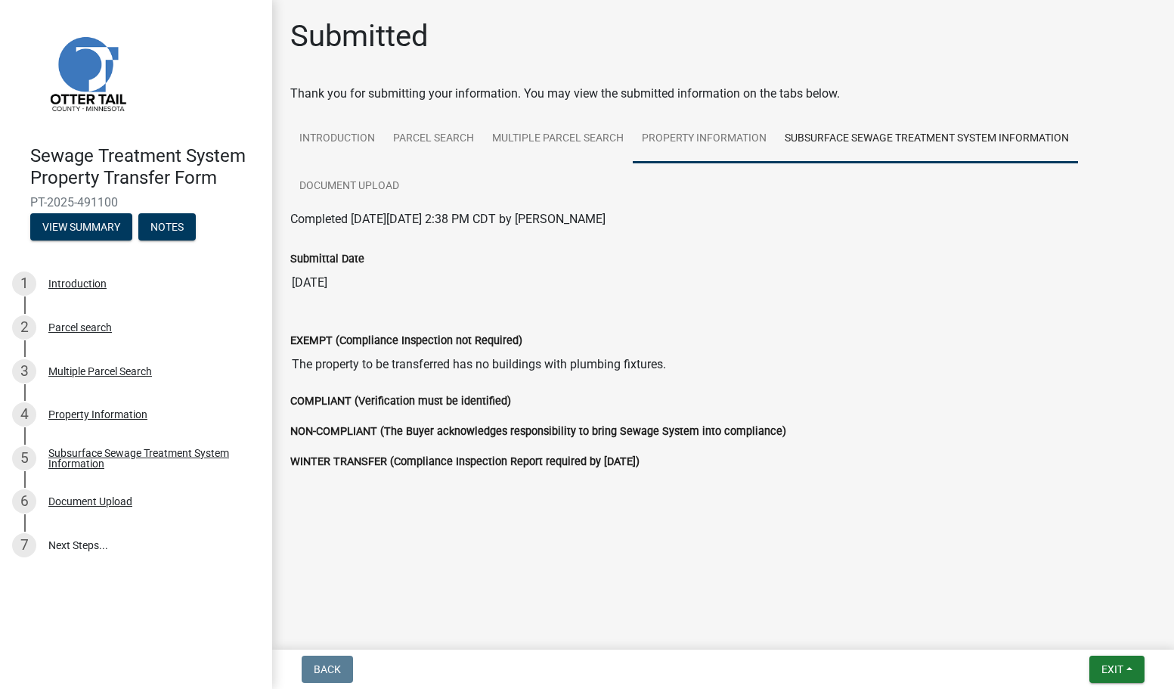
click at [698, 132] on link "Property Information" at bounding box center [704, 139] width 143 height 48
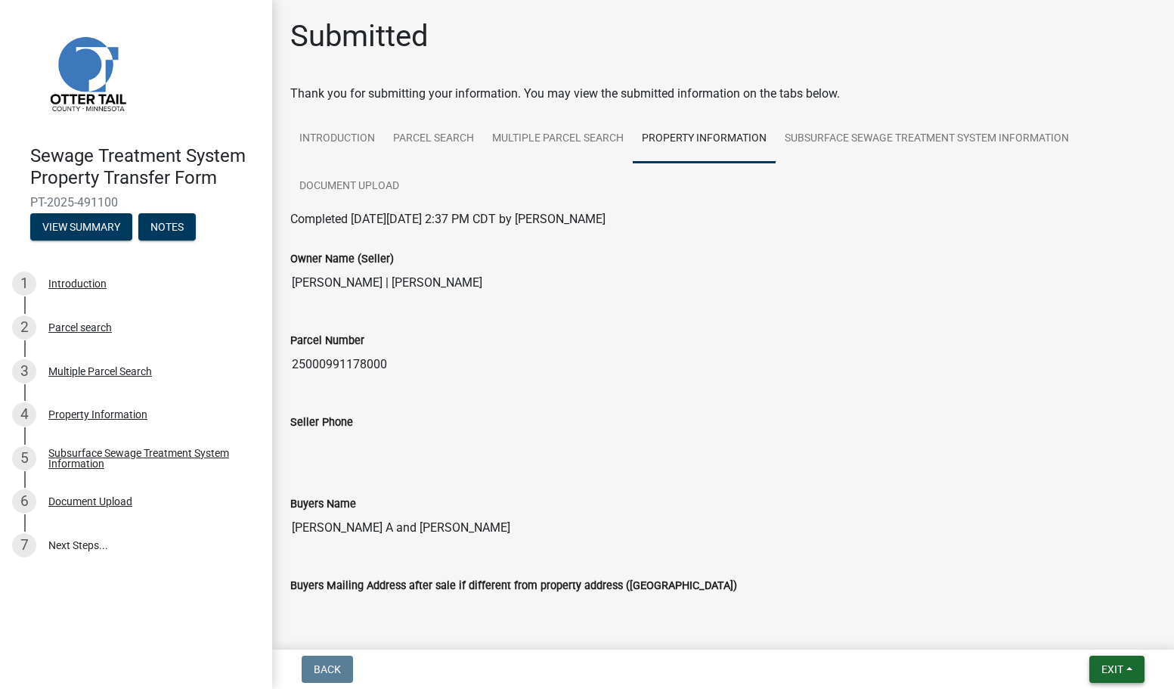
click at [1114, 669] on span "Exit" at bounding box center [1112, 669] width 22 height 12
click at [1057, 628] on button "Save & Exit" at bounding box center [1083, 630] width 121 height 36
